Goal: Information Seeking & Learning: Learn about a topic

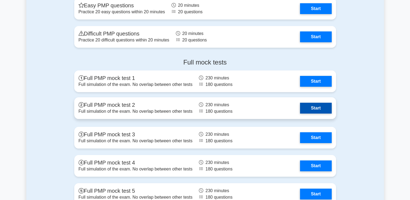
scroll to position [2067, 0]
click at [314, 109] on link "Start" at bounding box center [315, 108] width 31 height 11
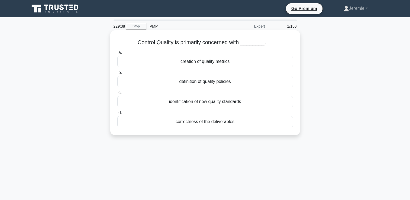
click at [233, 124] on div "correctness of the deliverables" at bounding box center [205, 121] width 176 height 11
click at [117, 115] on input "d. correctness of the deliverables" at bounding box center [117, 113] width 0 height 4
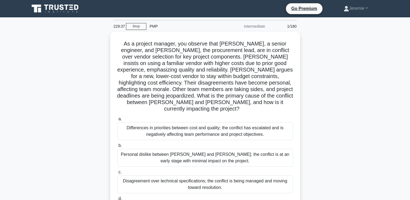
click at [233, 124] on div "Differences in priorities between cost and quality; the conflict has escalated …" at bounding box center [205, 131] width 176 height 18
click at [117, 121] on input "a. Differences in priorities between cost and quality; the conflict has escalat…" at bounding box center [117, 119] width 0 height 4
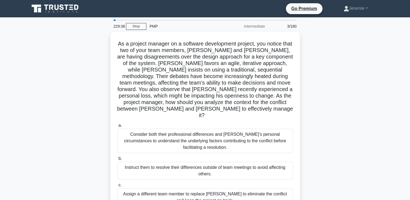
click at [101, 80] on div "As a project manager on a software development project, you notice that two of …" at bounding box center [205, 139] width 358 height 215
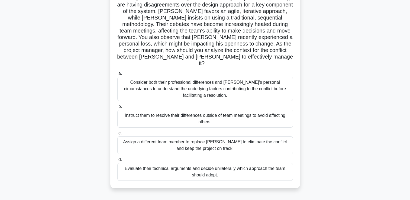
scroll to position [43, 0]
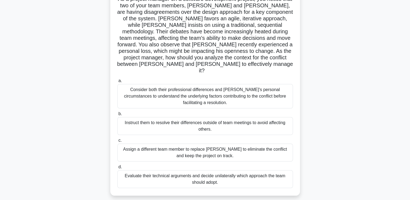
click at [190, 181] on div "Evaluate their technical arguments and decide unilaterally which approach the t…" at bounding box center [205, 179] width 176 height 18
click at [117, 169] on input "d. Evaluate their technical arguments and decide unilaterally which approach th…" at bounding box center [117, 167] width 0 height 4
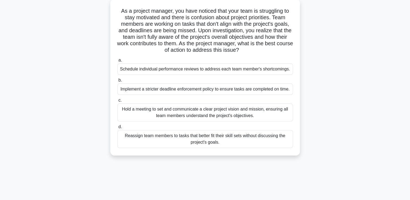
scroll to position [33, 0]
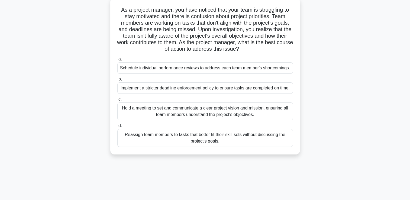
click at [182, 116] on div "Hold a meeting to set and communicate a clear project vision and mission, ensur…" at bounding box center [205, 111] width 176 height 18
click at [117, 101] on input "c. Hold a meeting to set and communicate a clear project vision and mission, en…" at bounding box center [117, 100] width 0 height 4
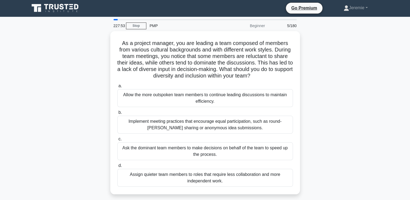
scroll to position [0, 0]
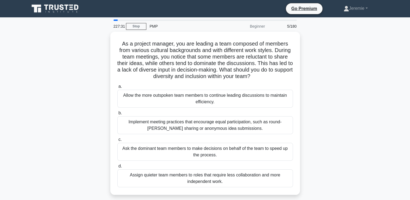
click at [324, 159] on div "As a project manager, you are leading a team composed of members from various c…" at bounding box center [205, 117] width 358 height 170
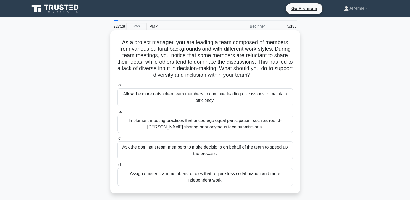
click at [253, 128] on div "Implement meeting practices that encourage equal participation, such as round-r…" at bounding box center [205, 124] width 176 height 18
click at [117, 114] on input "b. Implement meeting practices that encourage equal participation, such as roun…" at bounding box center [117, 112] width 0 height 4
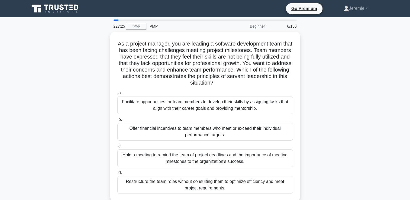
click at [80, 91] on div "As a project manager, you are leading a software development team that has been…" at bounding box center [205, 120] width 358 height 176
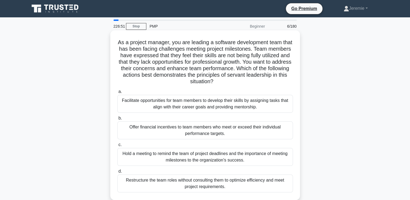
click at [172, 111] on div "Facilitate opportunities for team members to develop their skills by assigning …" at bounding box center [205, 104] width 176 height 18
click at [117, 94] on input "a. Facilitate opportunities for team members to develop their skills by assigni…" at bounding box center [117, 92] width 0 height 4
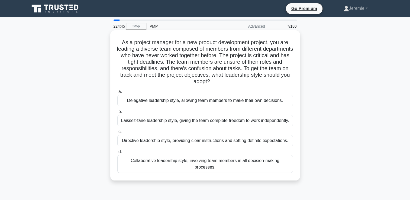
click at [209, 161] on div "Collaborative leadership style, involving team members in all decision-making p…" at bounding box center [205, 164] width 176 height 18
click at [117, 154] on input "d. Collaborative leadership style, involving team members in all decision-makin…" at bounding box center [117, 152] width 0 height 4
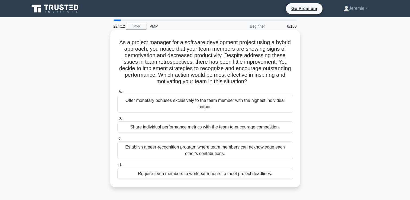
click at [178, 149] on div "Establish a peer-recognition program where team members can acknowledge each ot…" at bounding box center [205, 150] width 176 height 18
click at [117, 140] on input "c. Establish a peer-recognition program where team members can acknowledge each…" at bounding box center [117, 139] width 0 height 4
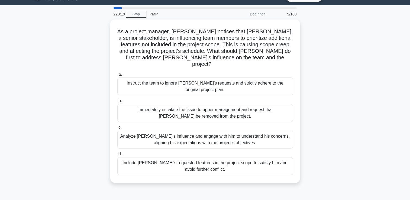
scroll to position [11, 0]
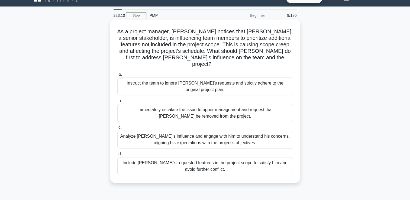
click at [252, 132] on div "Analyze John's influence and engage with him to understand his concerns, aligni…" at bounding box center [205, 140] width 176 height 18
click at [117, 129] on input "c. Analyze John's influence and engage with him to understand his concerns, ali…" at bounding box center [117, 128] width 0 height 4
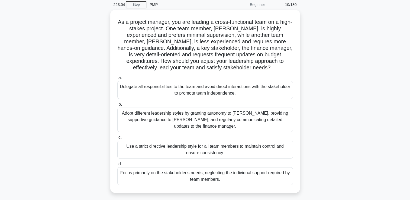
scroll to position [33, 0]
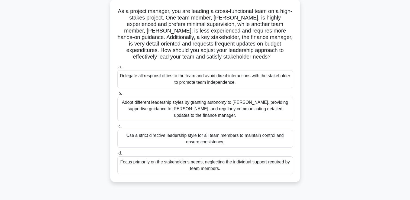
click at [338, 46] on div "As a project manager, you are leading a cross-functional team on a high-stakes …" at bounding box center [205, 93] width 358 height 189
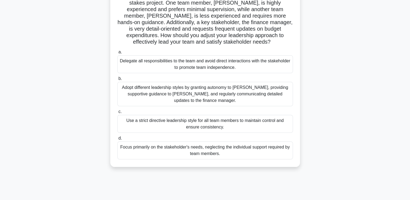
scroll to position [49, 0]
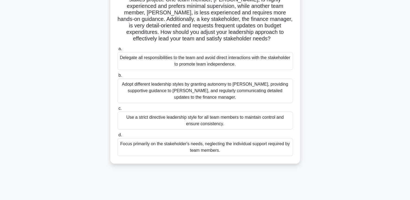
click at [251, 92] on div "Adopt different leadership styles by granting autonomy to Alex, providing suppo…" at bounding box center [205, 91] width 176 height 24
click at [117, 77] on input "b. Adopt different leadership styles by granting autonomy to Alex, providing su…" at bounding box center [117, 76] width 0 height 4
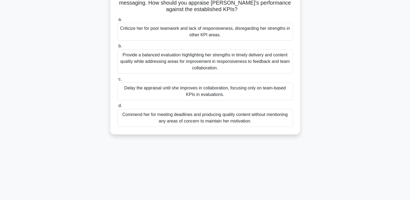
scroll to position [93, 0]
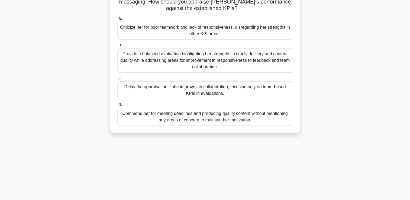
click at [231, 62] on div "Provide a balanced evaluation highlighting her strengths in timely delivery and…" at bounding box center [205, 60] width 176 height 24
click at [117, 47] on input "b. Provide a balanced evaluation highlighting her strengths in timely delivery …" at bounding box center [117, 45] width 0 height 4
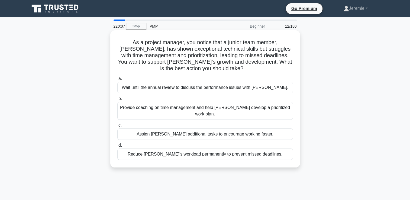
scroll to position [0, 0]
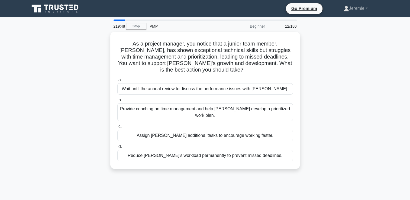
click at [339, 50] on div "As a project manager, you notice that a junior team member, Alex, has shown exc…" at bounding box center [205, 104] width 358 height 144
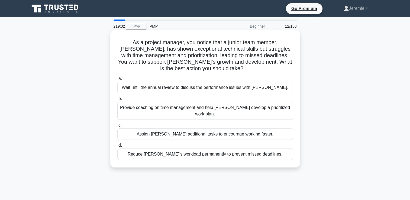
click at [234, 111] on div "Provide coaching on time management and help Alex develop a prioritized work pl…" at bounding box center [205, 111] width 176 height 18
click at [117, 101] on input "b. Provide coaching on time management and help Alex develop a prioritized work…" at bounding box center [117, 99] width 0 height 4
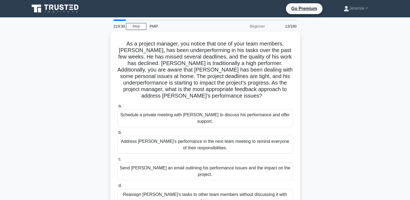
click at [79, 69] on div "As a project manager, you notice that one of your team members, Carlos, has bee…" at bounding box center [205, 126] width 358 height 189
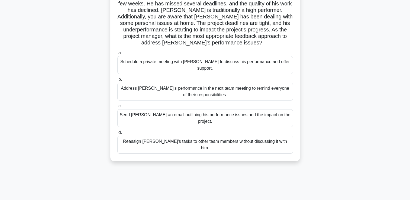
scroll to position [54, 0]
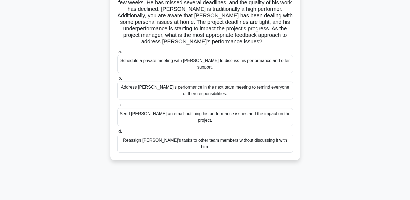
click at [78, 81] on div "As a project manager, you notice that one of your team members, Carlos, has bee…" at bounding box center [205, 72] width 358 height 189
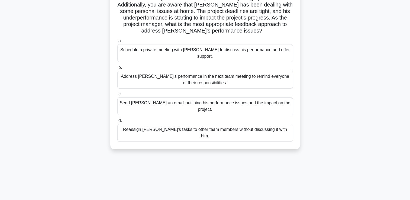
scroll to position [76, 0]
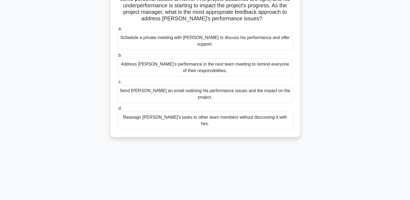
click at [143, 39] on div "Schedule a private meeting with Carlos to discuss his performance and offer sup…" at bounding box center [205, 41] width 176 height 18
click at [117, 31] on input "a. Schedule a private meeting with Carlos to discuss his performance and offer …" at bounding box center [117, 29] width 0 height 4
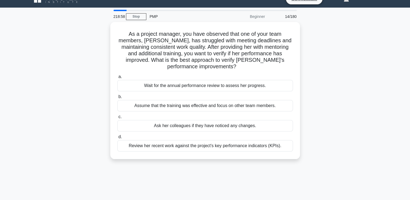
scroll to position [0, 0]
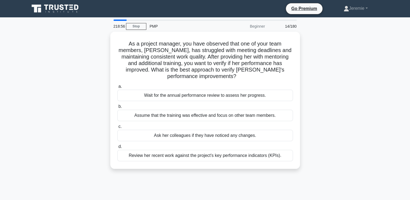
click at [97, 55] on div "As a project manager, you have observed that one of your team members, Emily, h…" at bounding box center [205, 104] width 358 height 144
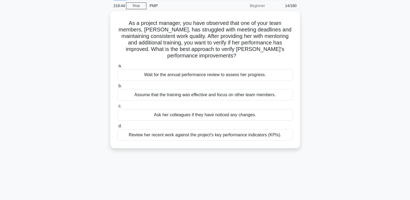
scroll to position [22, 0]
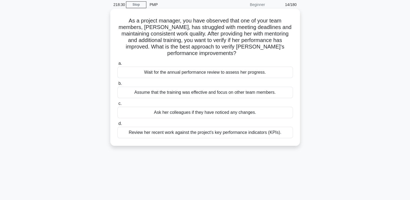
click at [162, 131] on div "Review her recent work against the project's key performance indicators (KPIs)." at bounding box center [205, 132] width 176 height 11
click at [117, 126] on input "d. Review her recent work against the project's key performance indicators (KPI…" at bounding box center [117, 124] width 0 height 4
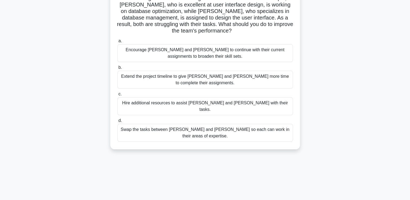
scroll to position [76, 0]
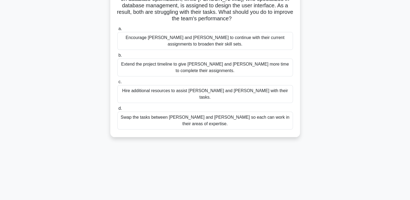
click at [156, 112] on div "Swap the tasks between Alex and Sam so each can work in their areas of expertis…" at bounding box center [205, 121] width 176 height 18
click at [117, 110] on input "d. Swap the tasks between Alex and Sam so each can work in their areas of exper…" at bounding box center [117, 109] width 0 height 4
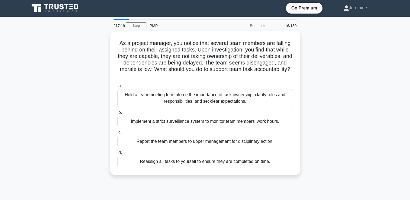
scroll to position [0, 0]
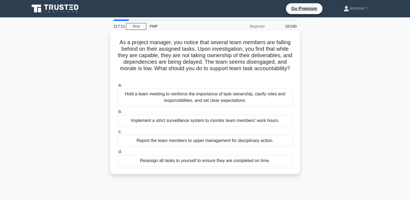
click at [198, 96] on div "Hold a team meeting to reinforce the importance of task ownership, clarify role…" at bounding box center [205, 97] width 176 height 18
click at [117, 87] on input "a. Hold a team meeting to reinforce the importance of task ownership, clarify r…" at bounding box center [117, 85] width 0 height 4
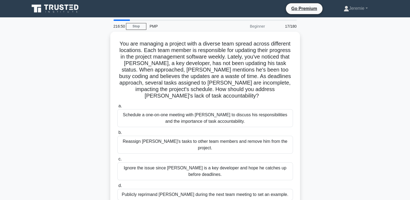
click at [101, 118] on div "You are managing a project with a diverse team spread across different location…" at bounding box center [205, 123] width 358 height 183
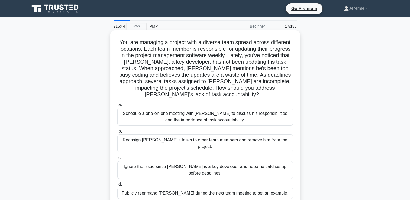
click at [152, 108] on div "Schedule a one-on-one meeting with Alex to discuss his responsibilities and the…" at bounding box center [205, 117] width 176 height 18
click at [117, 107] on input "a. Schedule a one-on-one meeting with Alex to discuss his responsibilities and …" at bounding box center [117, 105] width 0 height 4
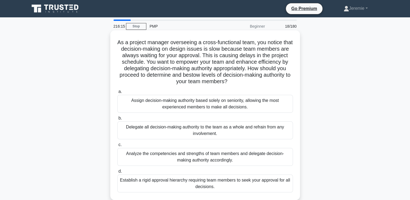
click at [207, 157] on div "Analyze the competencies and strengths of team members and delegate decision-ma…" at bounding box center [205, 157] width 176 height 18
click at [117, 147] on input "c. Analyze the competencies and strengths of team members and delegate decision…" at bounding box center [117, 145] width 0 height 4
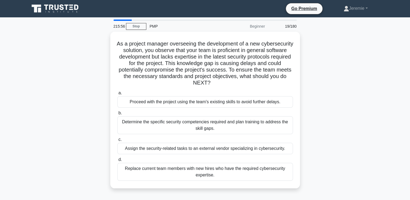
click at [83, 50] on div "As a project manager overseeing the development of a new cybersecurity solution…" at bounding box center [205, 113] width 358 height 163
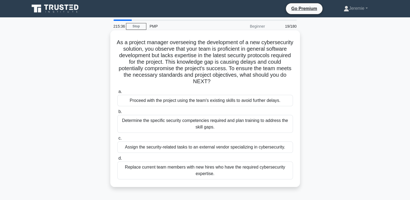
click at [194, 128] on div "Determine the specific security competencies required and plan training to addr…" at bounding box center [205, 124] width 176 height 18
click at [117, 114] on input "b. Determine the specific security competencies required and plan training to a…" at bounding box center [117, 112] width 0 height 4
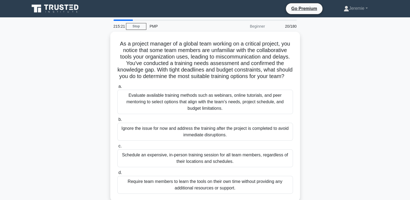
click at [87, 114] on div "As a project manager of a global team working on a critical project, you notice…" at bounding box center [205, 120] width 358 height 176
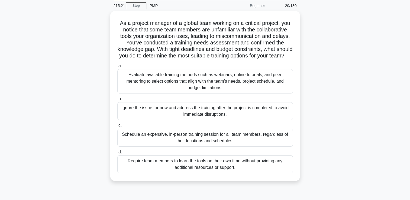
scroll to position [22, 0]
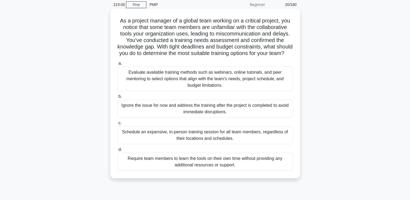
click at [192, 87] on div "Evaluate available training methods such as webinars, online tutorials, and pee…" at bounding box center [205, 79] width 176 height 24
click at [117, 65] on input "a. Evaluate available training methods such as webinars, online tutorials, and …" at bounding box center [117, 64] width 0 height 4
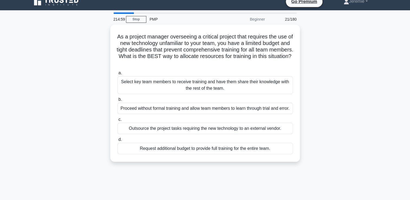
scroll to position [0, 0]
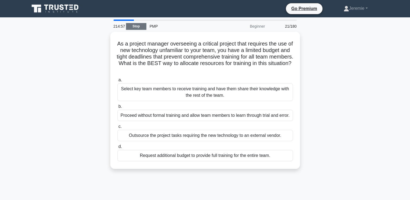
click at [141, 27] on link "Stop" at bounding box center [136, 26] width 20 height 7
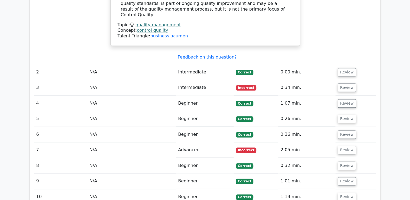
scroll to position [640, 0]
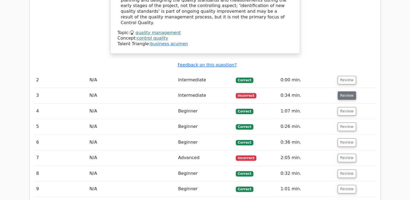
click at [347, 91] on button "Review" at bounding box center [347, 95] width 18 height 8
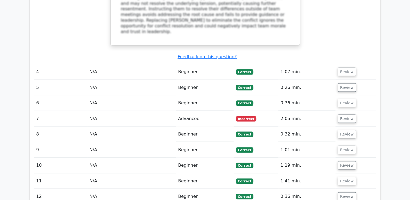
scroll to position [1063, 0]
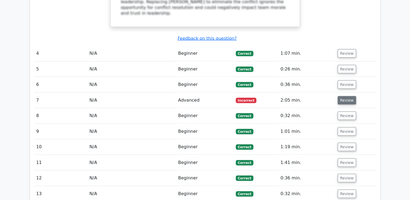
click at [343, 96] on button "Review" at bounding box center [347, 100] width 18 height 8
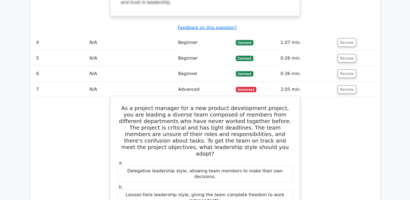
click at [171, 105] on h5 "As a project manager for a new product development project, you are leading a d…" at bounding box center [205, 131] width 176 height 52
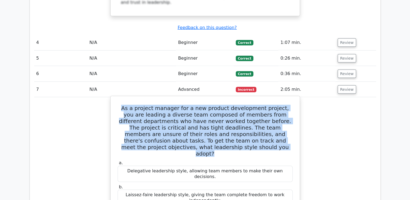
click at [171, 105] on h5 "As a project manager for a new product development project, you are leading a d…" at bounding box center [205, 131] width 176 height 52
click at [271, 105] on h5 "As a project manager for a new product development project, you are leading a d…" at bounding box center [205, 131] width 176 height 52
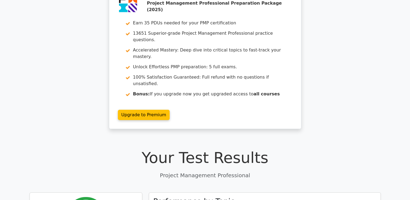
scroll to position [0, 0]
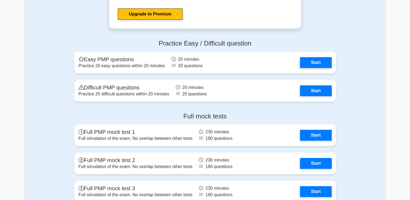
scroll to position [2012, 0]
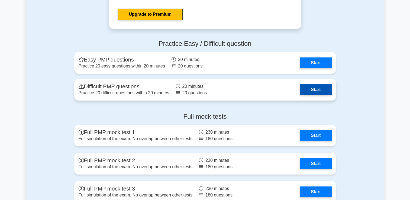
click at [302, 87] on link "Start" at bounding box center [315, 89] width 31 height 11
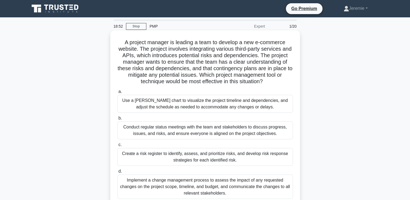
click at [206, 136] on div "Conduct regular status meetings with the team and stakeholders to discuss progr…" at bounding box center [205, 130] width 176 height 18
click at [117, 120] on input "b. Conduct regular status meetings with the team and stakeholders to discuss pr…" at bounding box center [117, 119] width 0 height 4
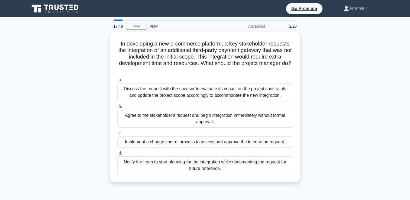
click at [66, 132] on div "In developing a new e-commerce platform, a key stakeholder requests the integra…" at bounding box center [205, 110] width 358 height 157
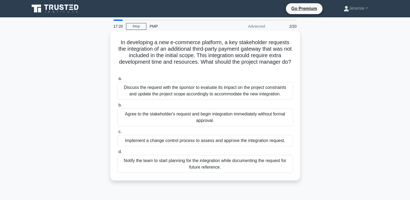
click at [160, 146] on div "Implement a change control process to assess and approve the integration reques…" at bounding box center [205, 140] width 176 height 11
click at [117, 134] on input "c. Implement a change control process to assess and approve the integration req…" at bounding box center [117, 132] width 0 height 4
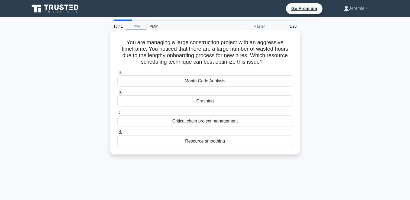
click at [220, 143] on div "Resource smoothing" at bounding box center [205, 141] width 176 height 11
click at [117, 134] on input "d. Resource smoothing" at bounding box center [117, 133] width 0 height 4
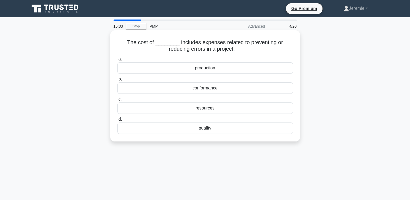
click at [209, 131] on div "quality" at bounding box center [205, 128] width 176 height 11
click at [117, 121] on input "d. quality" at bounding box center [117, 120] width 0 height 4
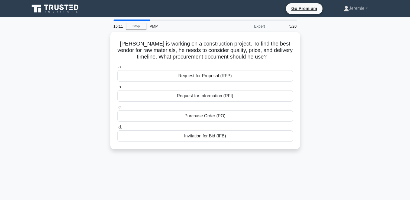
click at [366, 74] on div "[PERSON_NAME] is working on a construction project. To find the best vendor for…" at bounding box center [205, 94] width 358 height 124
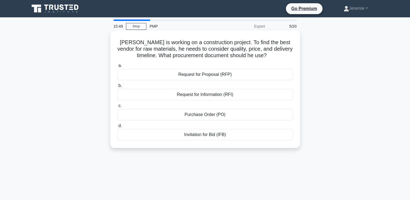
click at [257, 98] on div "Request for Information (RFI)" at bounding box center [205, 94] width 176 height 11
click at [117, 88] on input "b. Request for Information (RFI)" at bounding box center [117, 86] width 0 height 4
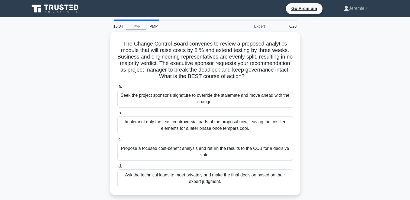
click at [91, 71] on div "The Change Control Board convenes to review a proposed analytics module that wi…" at bounding box center [205, 117] width 358 height 170
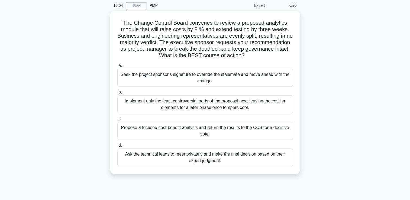
scroll to position [22, 0]
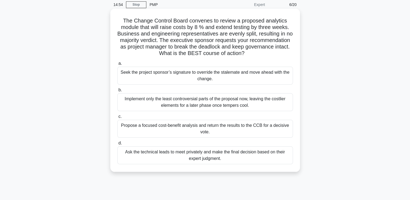
click at [164, 122] on div "Propose a focused cost-benefit analysis and return the results to the CCB for a…" at bounding box center [205, 129] width 176 height 18
click at [117, 118] on input "c. Propose a focused cost-benefit analysis and return the results to the CCB fo…" at bounding box center [117, 117] width 0 height 4
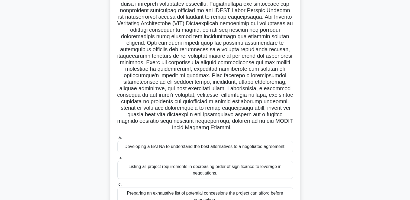
scroll to position [53, 0]
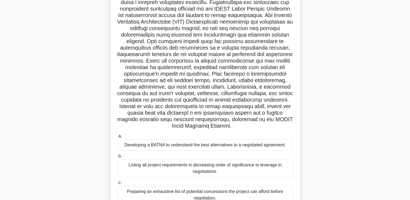
click at [152, 147] on div "Developing a BATNA to understand the best alternatives to a negotiated agreemen…" at bounding box center [205, 144] width 176 height 11
click at [117, 138] on input "a. Developing a BATNA to understand the best alternatives to a negotiated agree…" at bounding box center [117, 136] width 0 height 4
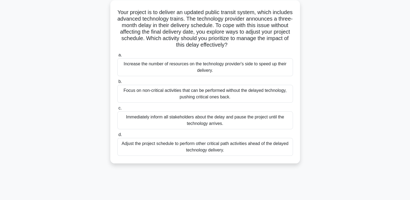
click at [62, 67] on div "Your project is to deliver an updated public transit system, which includes adv…" at bounding box center [205, 85] width 358 height 170
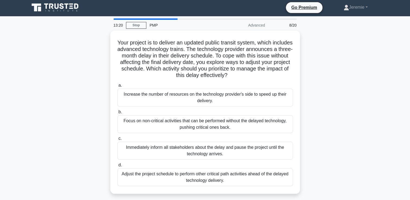
scroll to position [0, 0]
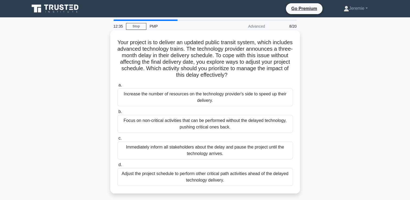
click at [177, 184] on div "Adjust the project schedule to perform other critical path activities ahead of …" at bounding box center [205, 177] width 176 height 18
click at [117, 167] on input "d. Adjust the project schedule to perform other critical path activities ahead …" at bounding box center [117, 165] width 0 height 4
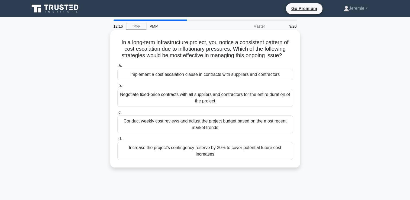
click at [214, 122] on div "Conduct weekly cost reviews and adjust the project budget based on the most rec…" at bounding box center [205, 124] width 176 height 18
click at [117, 114] on input "c. Conduct weekly cost reviews and adjust the project budget based on the most …" at bounding box center [117, 113] width 0 height 4
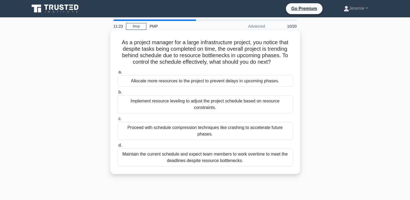
click at [150, 127] on div "Proceed with schedule compression techniques like crashing to accelerate future…" at bounding box center [205, 131] width 176 height 18
click at [117, 121] on input "c. Proceed with schedule compression techniques like crashing to accelerate fut…" at bounding box center [117, 119] width 0 height 4
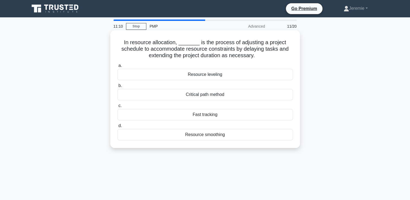
click at [214, 74] on div "Resource leveling" at bounding box center [205, 74] width 176 height 11
click at [117, 67] on input "a. Resource leveling" at bounding box center [117, 66] width 0 height 4
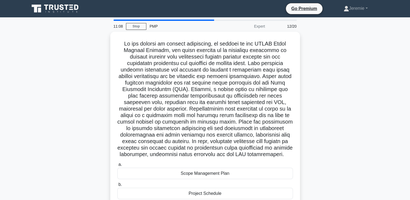
click at [89, 85] on div ".spinner_0XTQ{transform-origin:center;animation:spinner_y6GP .75s linear infini…" at bounding box center [205, 143] width 358 height 222
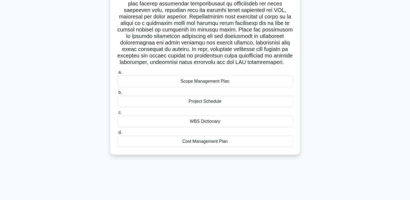
scroll to position [93, 0]
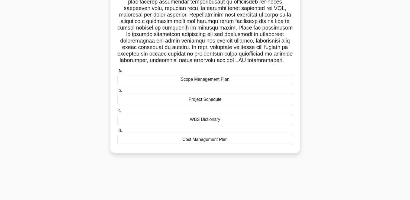
click at [161, 56] on h5 ".spinner_0XTQ{transform-origin:center;animation:spinner_y6GP .75s linear infini…" at bounding box center [205, 5] width 177 height 118
drag, startPoint x: 161, startPoint y: 56, endPoint x: 223, endPoint y: 58, distance: 61.8
click at [223, 58] on h5 ".spinner_0XTQ{transform-origin:center;animation:spinner_y6GP .75s linear infini…" at bounding box center [205, 5] width 177 height 118
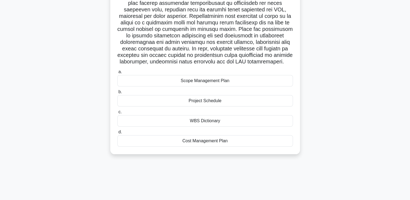
click at [340, 27] on div ".spinner_0XTQ{transform-origin:center;animation:spinner_y6GP .75s linear infini…" at bounding box center [205, 50] width 358 height 222
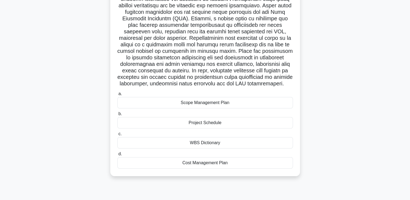
scroll to position [71, 0]
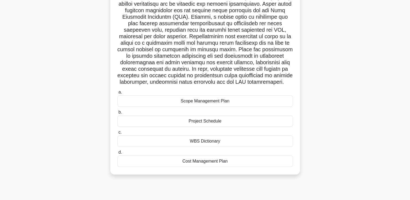
click at [204, 147] on div "WBS Dictionary" at bounding box center [205, 141] width 176 height 11
click at [117, 134] on input "c. WBS Dictionary" at bounding box center [117, 133] width 0 height 4
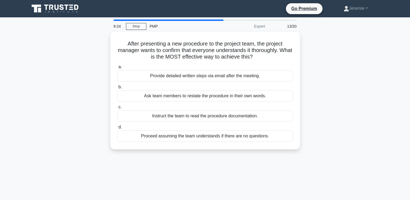
scroll to position [0, 0]
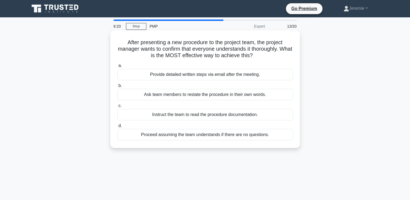
click at [211, 97] on div "Ask team members to restate the procedure in their own words." at bounding box center [205, 94] width 176 height 11
click at [117, 88] on input "b. Ask team members to restate the procedure in their own words." at bounding box center [117, 86] width 0 height 4
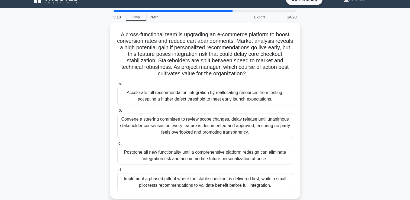
scroll to position [11, 0]
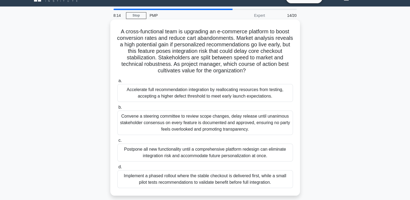
click at [199, 125] on div "Convene a steering committee to review scope changes, delay release until unani…" at bounding box center [205, 123] width 176 height 24
click at [117, 109] on input "b. Convene a steering committee to review scope changes, delay release until un…" at bounding box center [117, 108] width 0 height 4
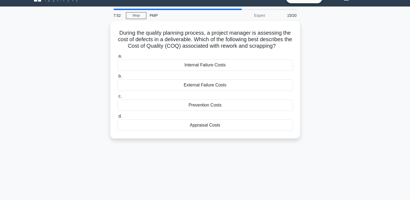
scroll to position [0, 0]
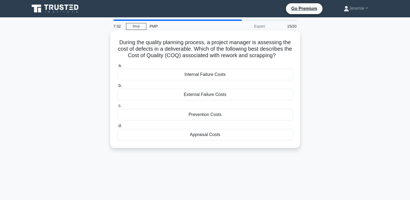
click at [218, 76] on div "Internal Failure Costs" at bounding box center [205, 74] width 176 height 11
click at [117, 67] on input "a. Internal Failure Costs" at bounding box center [117, 66] width 0 height 4
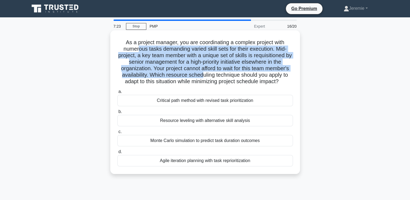
drag, startPoint x: 136, startPoint y: 47, endPoint x: 202, endPoint y: 74, distance: 71.6
click at [202, 74] on h5 "As a project manager, you are coordinating a complex project with numerous task…" at bounding box center [205, 62] width 177 height 46
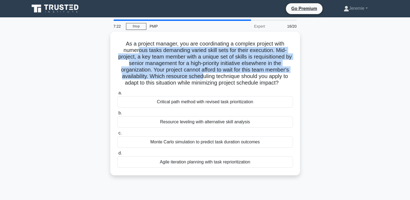
click at [74, 76] on div "As a project manager, you are coordinating a complex project with numerous task…" at bounding box center [205, 107] width 358 height 150
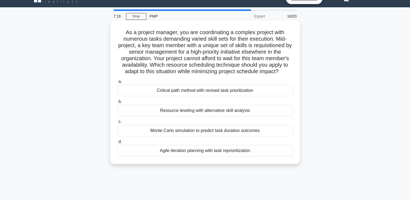
scroll to position [11, 0]
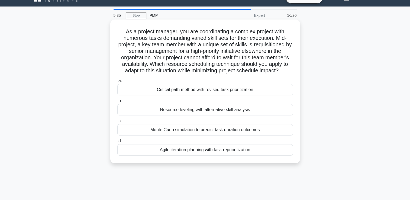
click at [208, 114] on div "Resource leveling with alternative skill analysis" at bounding box center [205, 109] width 176 height 11
click at [117, 103] on input "b. Resource leveling with alternative skill analysis" at bounding box center [117, 101] width 0 height 4
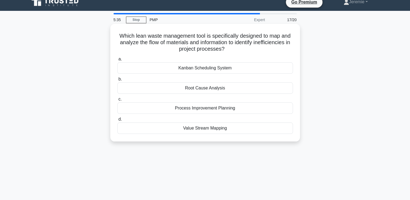
scroll to position [0, 0]
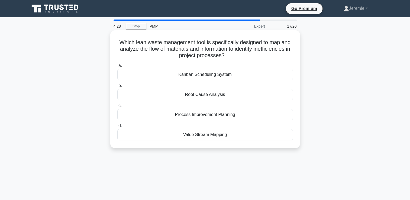
click at [221, 74] on div "Kanban Scheduling System" at bounding box center [205, 74] width 176 height 11
click at [117, 67] on input "a. Kanban Scheduling System" at bounding box center [117, 66] width 0 height 4
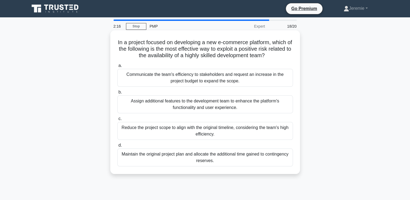
click at [230, 81] on div "Communicate the team's efficiency to stakeholders and request an increase in th…" at bounding box center [205, 78] width 176 height 18
click at [117, 67] on input "a. Communicate the team's efficiency to stakeholders and request an increase in…" at bounding box center [117, 66] width 0 height 4
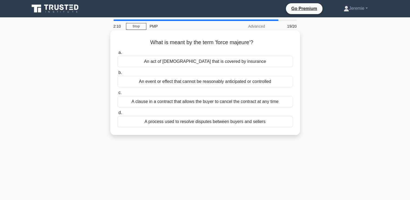
click at [220, 82] on div "An event or effect that cannot be reasonably anticipated or controlled" at bounding box center [205, 81] width 176 height 11
click at [117, 75] on input "b. An event or effect that cannot be reasonably anticipated or controlled" at bounding box center [117, 73] width 0 height 4
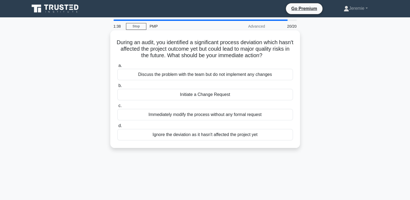
click at [197, 95] on div "Initiate a Change Request" at bounding box center [205, 94] width 176 height 11
click at [117, 88] on input "b. Initiate a Change Request" at bounding box center [117, 86] width 0 height 4
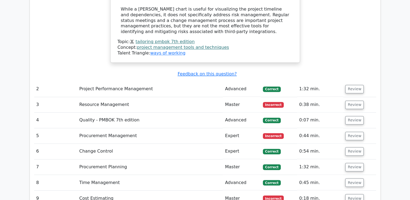
scroll to position [860, 0]
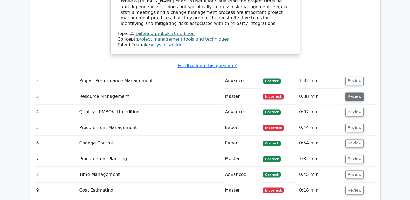
click at [355, 92] on button "Review" at bounding box center [354, 96] width 18 height 8
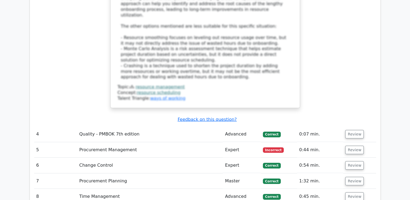
scroll to position [1279, 0]
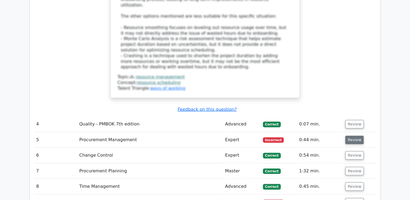
click at [349, 136] on button "Review" at bounding box center [354, 140] width 18 height 8
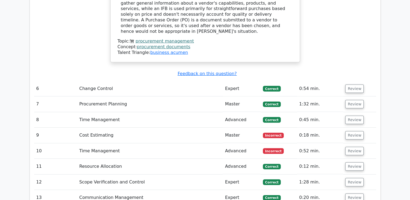
scroll to position [1609, 0]
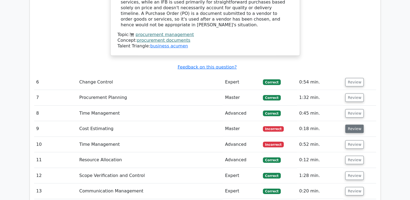
click at [353, 125] on button "Review" at bounding box center [354, 129] width 18 height 8
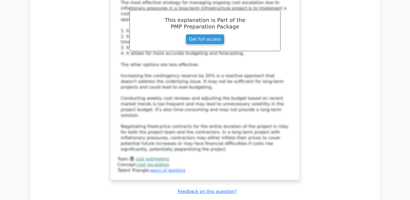
scroll to position [1914, 0]
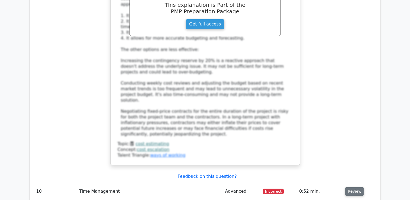
click at [351, 187] on button "Review" at bounding box center [354, 191] width 18 height 8
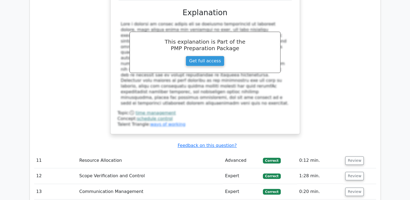
scroll to position [2253, 0]
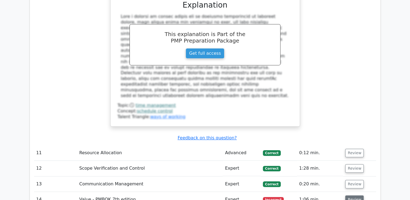
click at [354, 195] on button "Review" at bounding box center [354, 199] width 18 height 8
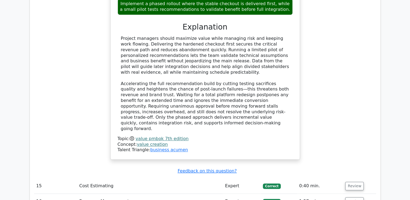
scroll to position [2626, 0]
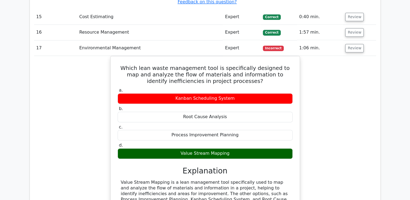
scroll to position [2811, 0]
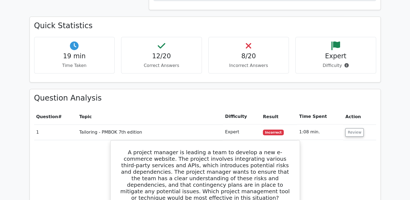
scroll to position [478, 0]
